Goal: Transaction & Acquisition: Purchase product/service

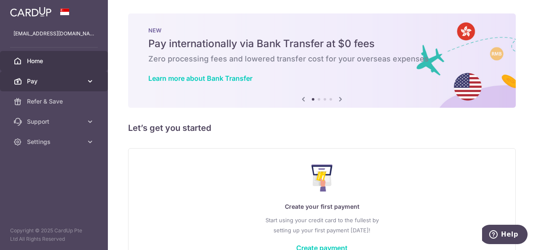
click at [45, 82] on span "Pay" at bounding box center [55, 81] width 56 height 8
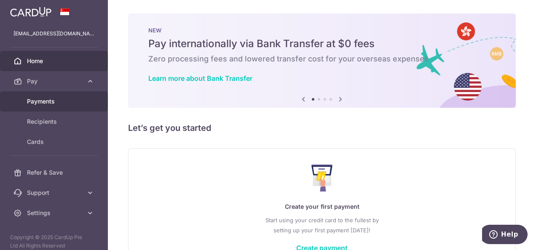
click at [29, 99] on span "Payments" at bounding box center [55, 101] width 56 height 8
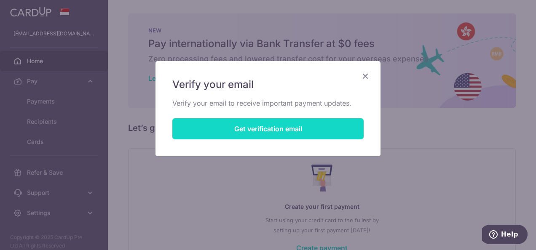
click at [275, 127] on button "Get verification email" at bounding box center [267, 128] width 191 height 21
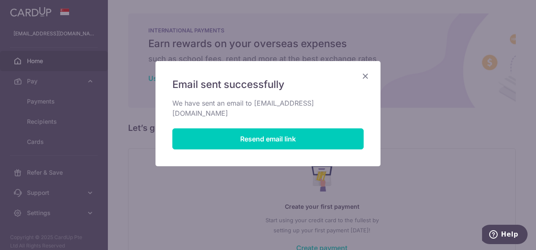
click at [369, 73] on icon "Close" at bounding box center [365, 76] width 10 height 11
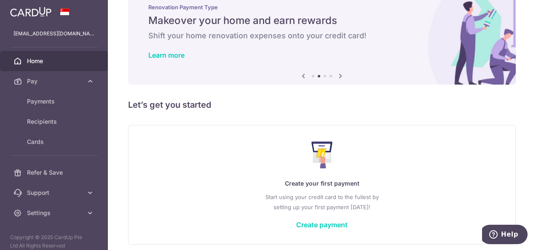
scroll to position [57, 0]
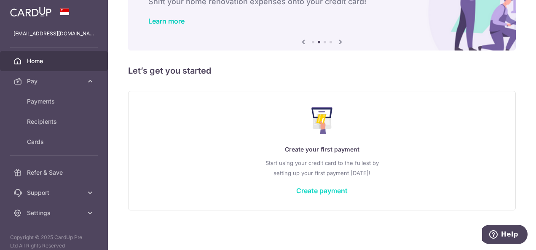
click at [335, 187] on link "Create payment" at bounding box center [321, 191] width 51 height 8
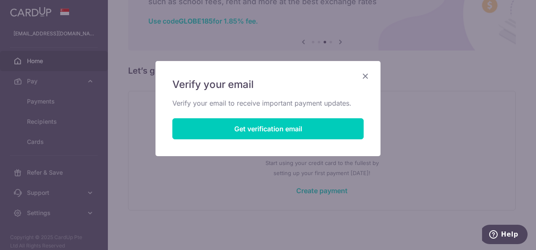
click at [366, 78] on icon "Close" at bounding box center [365, 76] width 10 height 11
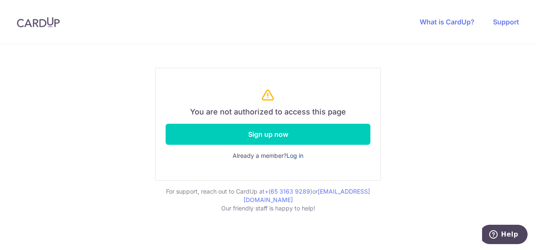
click at [291, 155] on link "Log in" at bounding box center [294, 155] width 17 height 7
